Goal: Find specific page/section: Find specific page/section

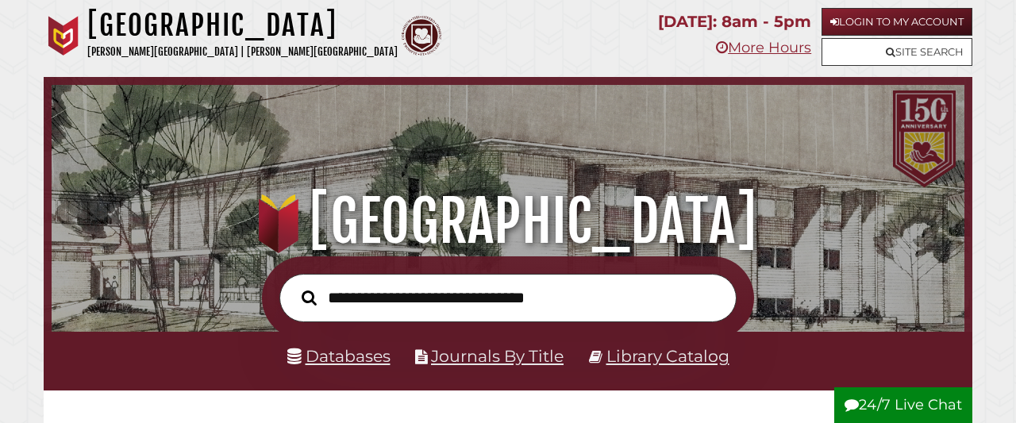
scroll to position [302, 905]
click at [585, 295] on input "text" at bounding box center [507, 298] width 457 height 48
type input "**********"
click at [294, 286] on button "Search" at bounding box center [309, 297] width 31 height 23
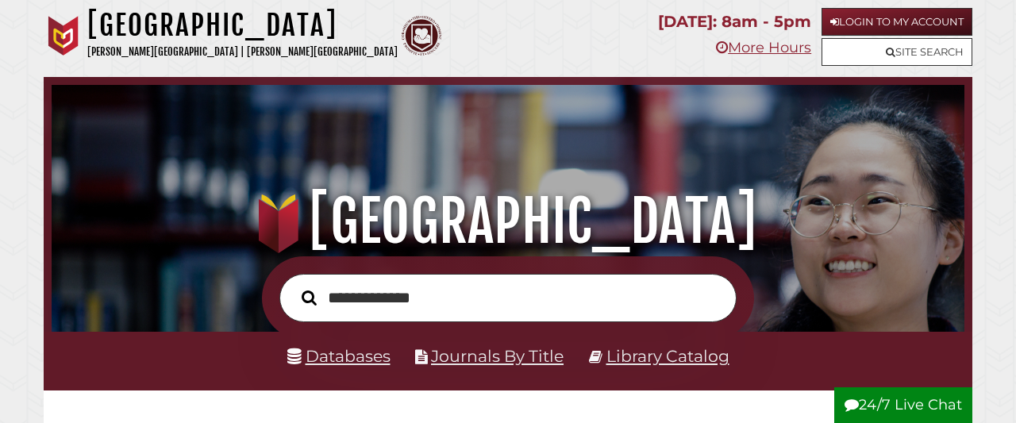
scroll to position [302, 905]
click at [694, 360] on link "Library Catalog" at bounding box center [667, 356] width 123 height 20
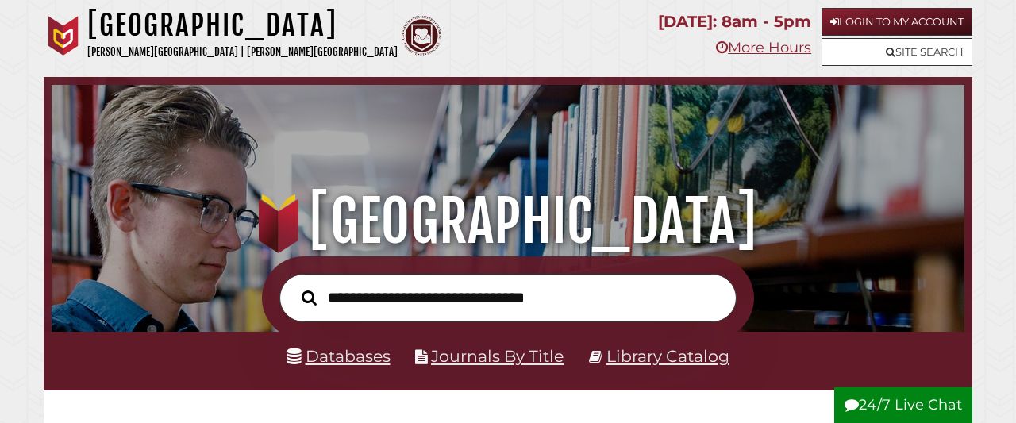
scroll to position [302, 905]
click at [613, 363] on link "Library Catalog" at bounding box center [667, 356] width 123 height 20
